Goal: Task Accomplishment & Management: Use online tool/utility

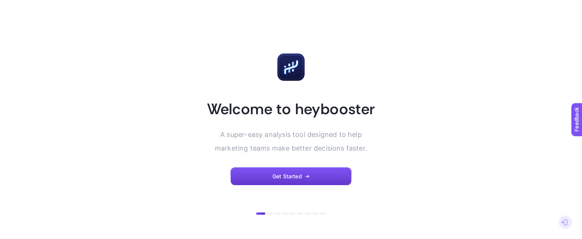
click at [311, 173] on button "Get Started" at bounding box center [290, 176] width 121 height 18
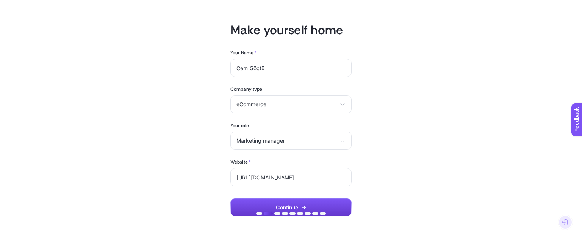
click at [294, 207] on span "Continue" at bounding box center [287, 207] width 22 height 6
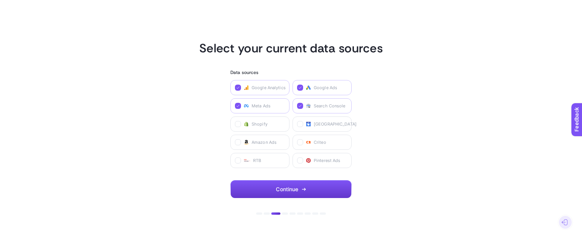
click at [298, 192] on button "Continue" at bounding box center [290, 189] width 121 height 18
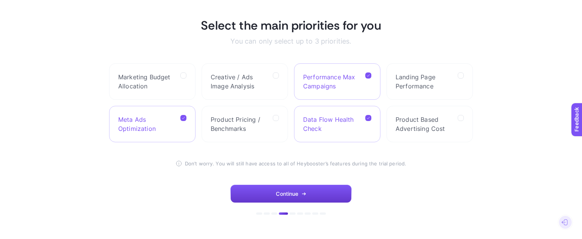
click at [296, 196] on span "Continue" at bounding box center [287, 194] width 22 height 6
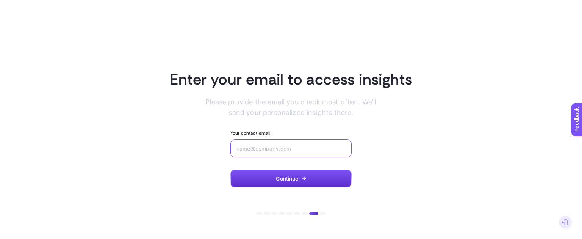
click at [273, 150] on input "Your contact email" at bounding box center [291, 148] width 109 height 6
type input "[EMAIL_ADDRESS][DOMAIN_NAME]"
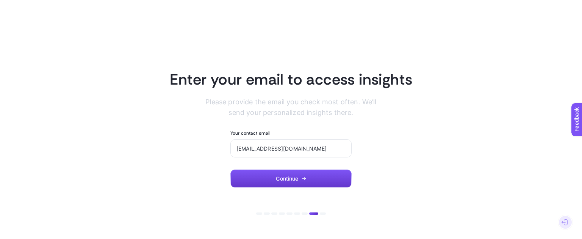
click at [284, 173] on button "Continue" at bounding box center [290, 178] width 121 height 18
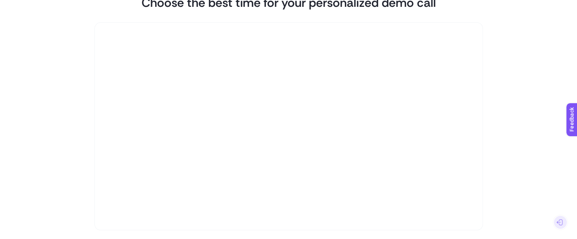
scroll to position [111, 0]
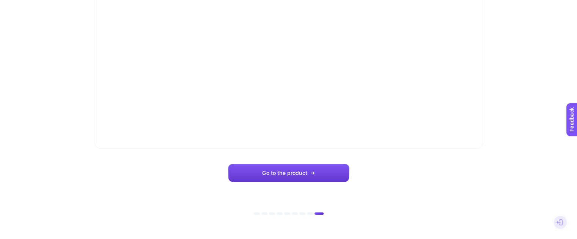
click at [301, 174] on span "Go to the product" at bounding box center [284, 173] width 45 height 6
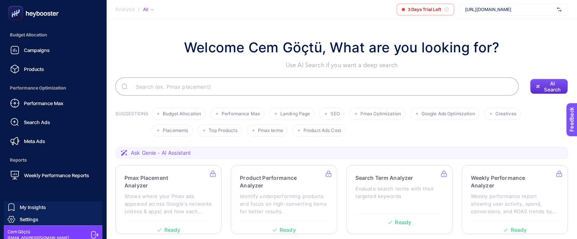
scroll to position [98, 0]
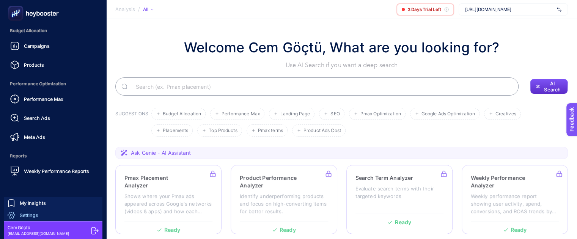
click at [38, 214] on span "Settings" at bounding box center [29, 215] width 19 height 6
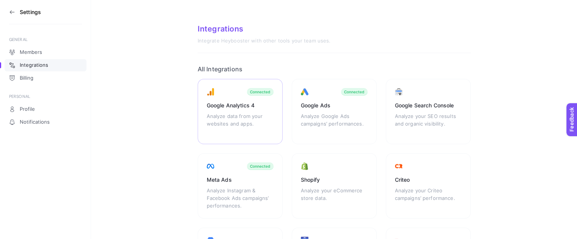
click at [249, 112] on div "Analyze data from your websites and apps." at bounding box center [240, 123] width 67 height 23
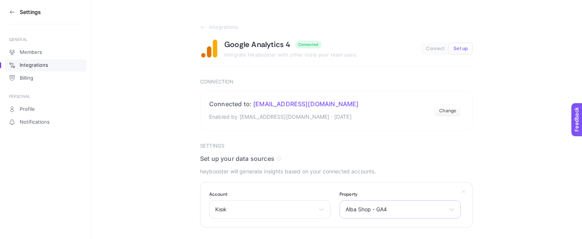
click at [422, 211] on span "Alba Shop - GA4" at bounding box center [396, 209] width 100 height 6
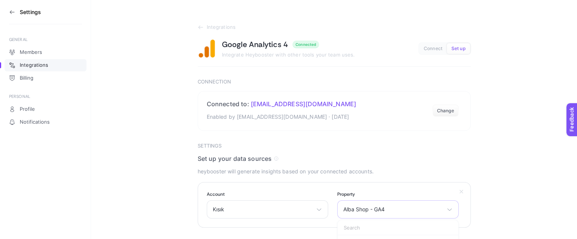
click at [450, 209] on icon at bounding box center [449, 209] width 6 height 6
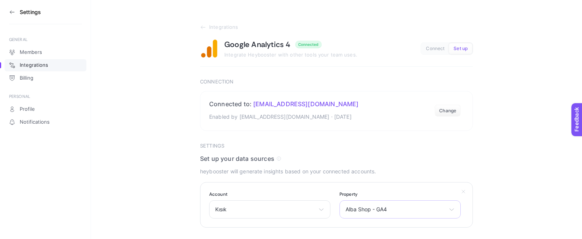
click at [452, 207] on icon at bounding box center [452, 209] width 6 height 6
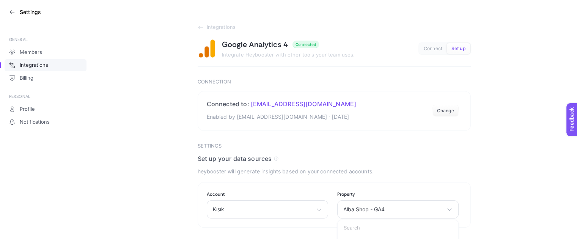
scroll to position [36, 0]
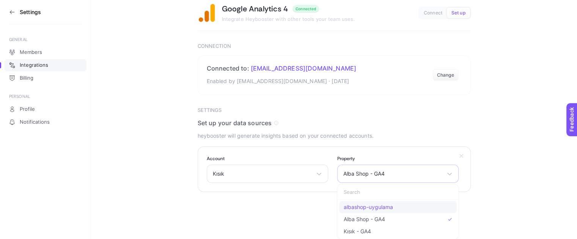
click at [362, 205] on span "albashop-uygulama" at bounding box center [367, 207] width 49 height 6
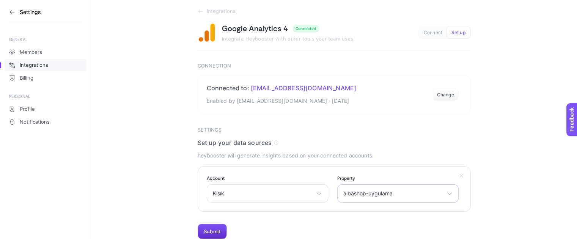
scroll to position [15, 0]
click at [213, 230] on button "Submit" at bounding box center [211, 231] width 29 height 15
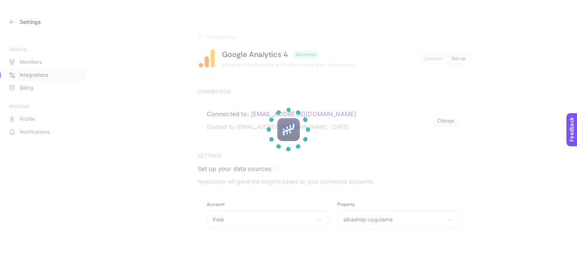
scroll to position [0, 0]
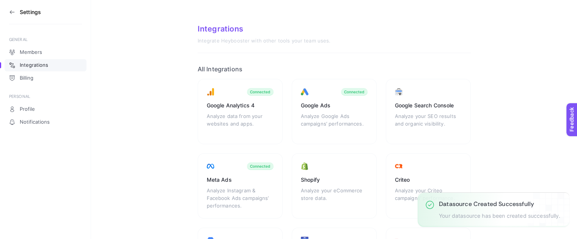
click at [517, 124] on section "Integrations Integrate Heybooster with other tools your team uses. All Integrat…" at bounding box center [334, 216] width 486 height 433
